Goal: Use online tool/utility: Utilize a website feature to perform a specific function

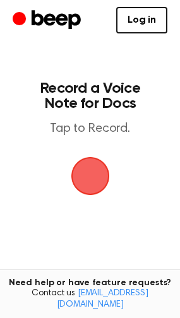
click at [92, 176] on span "button" at bounding box center [90, 175] width 35 height 35
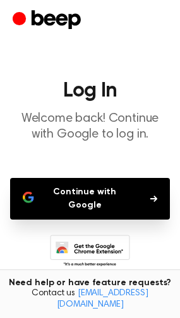
click at [117, 192] on button "Continue with Google" at bounding box center [90, 199] width 160 height 42
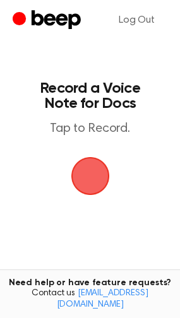
click at [96, 174] on span "button" at bounding box center [89, 176] width 47 height 47
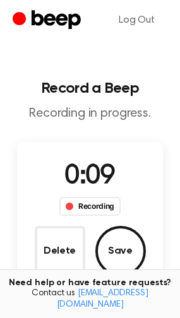
click at [98, 208] on div "Recording" at bounding box center [89, 206] width 61 height 19
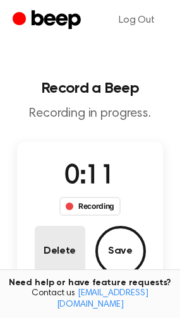
click at [62, 252] on button "Delete" at bounding box center [60, 251] width 50 height 50
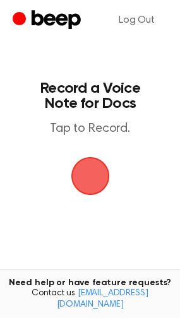
click at [90, 174] on span "button" at bounding box center [90, 176] width 50 height 50
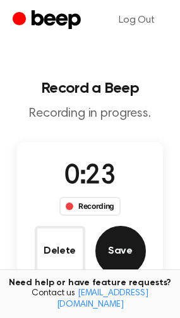
click at [126, 251] on button "Save" at bounding box center [120, 251] width 50 height 50
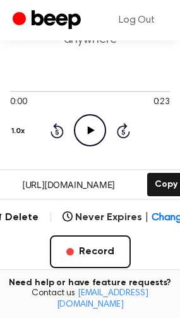
scroll to position [77, 0]
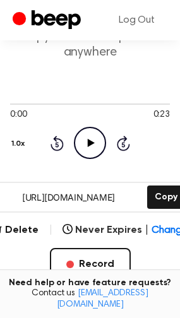
click at [91, 140] on icon "Play Audio" at bounding box center [90, 143] width 32 height 32
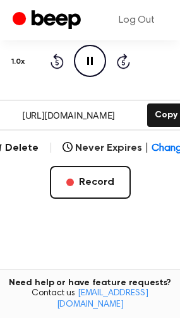
scroll to position [161, 0]
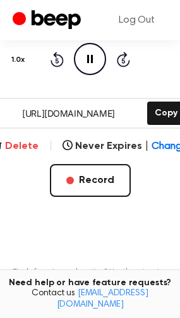
click at [20, 153] on button "Delete" at bounding box center [15, 146] width 46 height 15
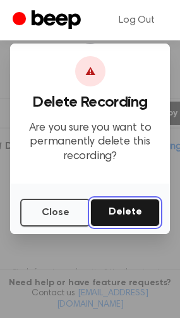
click at [133, 208] on button "Delete" at bounding box center [124, 213] width 69 height 28
